Goal: Task Accomplishment & Management: Use online tool/utility

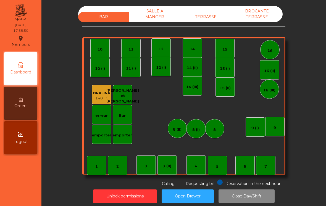
click at [214, 21] on div "TERRASSE" at bounding box center [205, 17] width 51 height 10
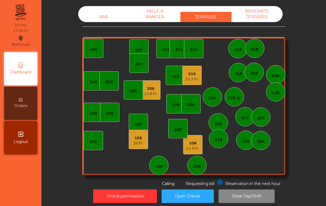
click at [190, 145] on div "108" at bounding box center [193, 143] width 14 height 6
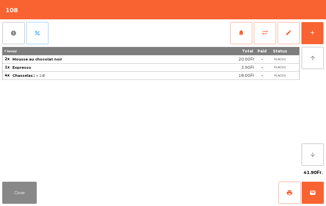
click at [325, 22] on div "report percent notifications sync_alt edit add 7 item(s) Total Paid Status 2x M…" at bounding box center [163, 99] width 326 height 160
click at [322, 41] on button "add" at bounding box center [312, 33] width 22 height 22
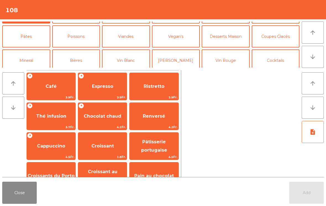
scroll to position [20, 0]
click at [181, 36] on button "Vegan's" at bounding box center [176, 37] width 48 height 22
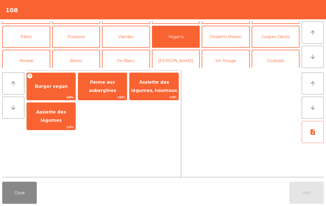
click at [161, 89] on span "Assiette des légumes, houmous" at bounding box center [154, 86] width 46 height 14
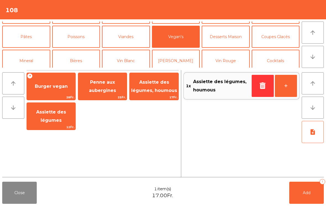
click at [301, 191] on button "Add 1" at bounding box center [306, 193] width 34 height 22
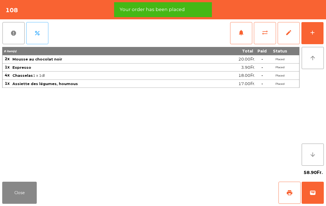
click at [18, 193] on button "Close" at bounding box center [19, 193] width 34 height 22
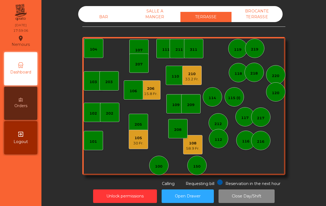
click at [138, 138] on div "105" at bounding box center [138, 138] width 10 height 6
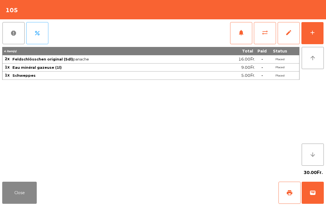
click at [315, 193] on span "wallet" at bounding box center [312, 192] width 7 height 7
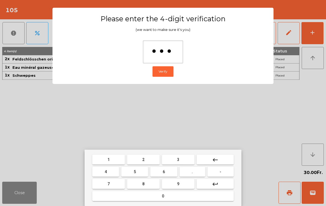
type input "****"
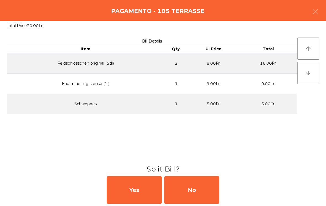
click at [197, 184] on div "No" at bounding box center [191, 190] width 55 height 28
click at [196, 188] on div "No" at bounding box center [191, 190] width 55 height 28
click at [197, 187] on div "Unlock permissions Open Drawer Close Day/Shift" at bounding box center [183, 196] width 269 height 19
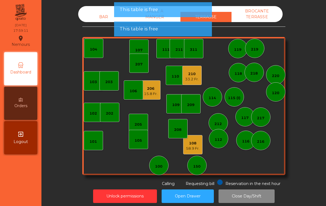
click at [149, 94] on div "15.8 Fr." at bounding box center [151, 94] width 14 height 6
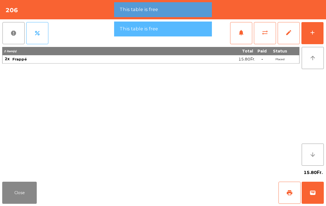
click at [315, 194] on span "wallet" at bounding box center [312, 192] width 7 height 7
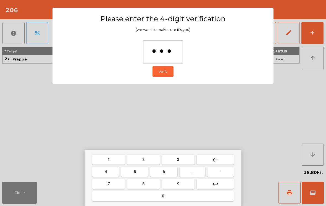
type input "****"
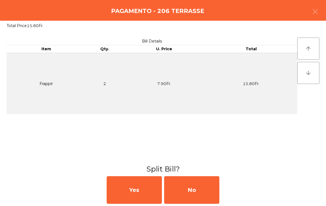
click at [187, 192] on div "No" at bounding box center [191, 190] width 55 height 28
click at [198, 193] on div "MB" at bounding box center [191, 190] width 55 height 28
click at [200, 189] on div "No" at bounding box center [191, 190] width 55 height 28
click at [204, 195] on button "Open Drawer" at bounding box center [187, 196] width 52 height 14
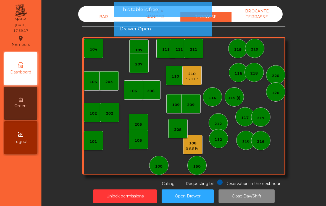
click at [194, 74] on div "210" at bounding box center [192, 74] width 14 height 6
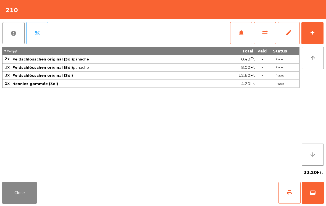
click at [297, 197] on button "print" at bounding box center [289, 193] width 22 height 22
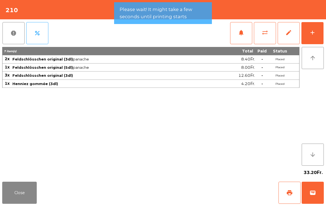
click at [312, 193] on span "wallet" at bounding box center [312, 192] width 7 height 7
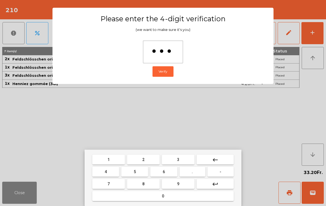
type input "****"
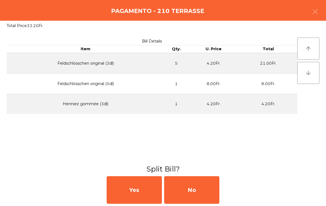
click at [195, 190] on div "No" at bounding box center [191, 190] width 55 height 28
click at [197, 191] on div "No" at bounding box center [191, 190] width 55 height 28
click at [194, 190] on div "No" at bounding box center [191, 190] width 55 height 28
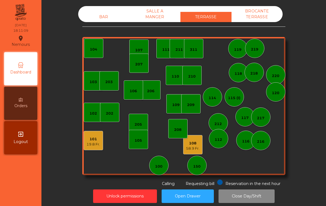
click at [89, 143] on div "19.8 Fr." at bounding box center [93, 145] width 14 height 6
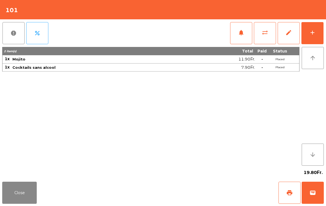
click at [310, 38] on button "add" at bounding box center [312, 33] width 22 height 22
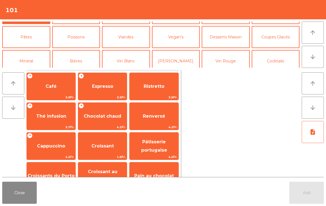
scroll to position [30, 0]
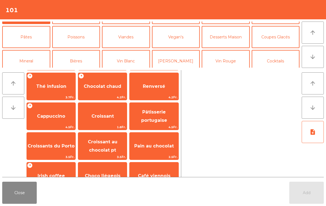
click at [169, 123] on span "Pâtisserie portugaise" at bounding box center [153, 116] width 49 height 23
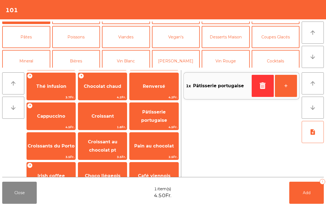
click at [150, 115] on span "Pâtisserie portugaise" at bounding box center [153, 116] width 49 height 23
click at [306, 197] on button "Add 2" at bounding box center [306, 193] width 34 height 22
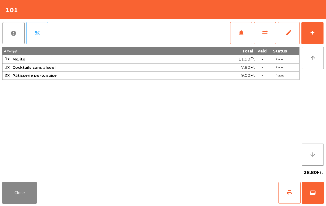
click at [28, 203] on button "Close" at bounding box center [19, 193] width 34 height 22
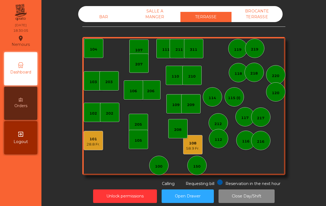
click at [195, 147] on div "58.9 Fr." at bounding box center [193, 149] width 14 height 6
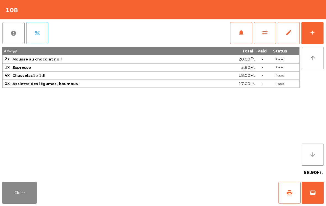
click at [286, 192] on span "print" at bounding box center [289, 192] width 7 height 7
click at [25, 203] on button "Close" at bounding box center [19, 193] width 34 height 22
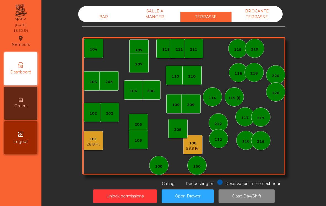
click at [94, 144] on div "28.8 Fr." at bounding box center [93, 145] width 14 height 6
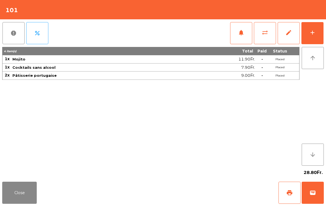
click at [287, 197] on button "print" at bounding box center [289, 193] width 22 height 22
